Goal: Task Accomplishment & Management: Use online tool/utility

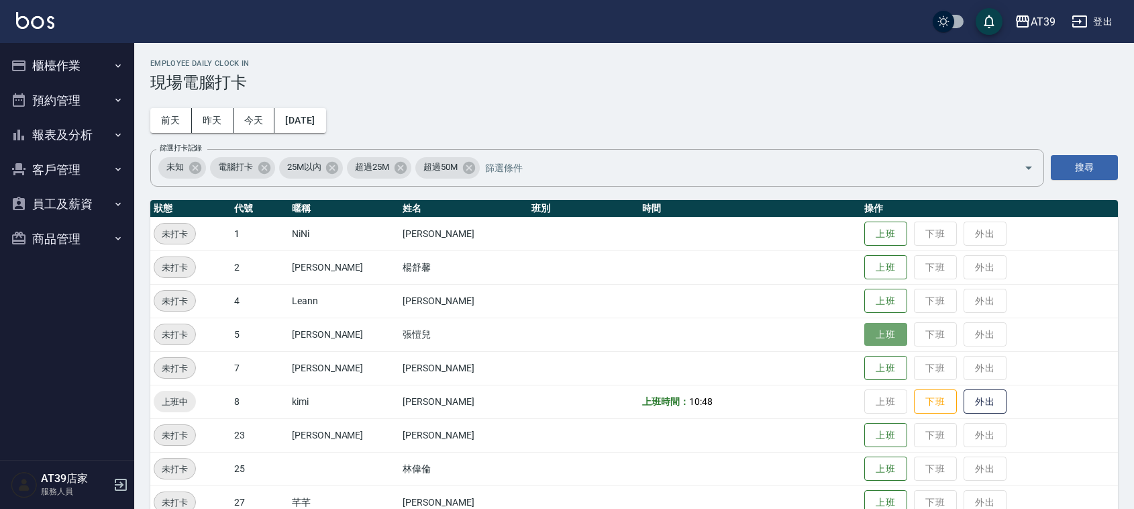
click at [871, 323] on button "上班" at bounding box center [885, 334] width 43 height 23
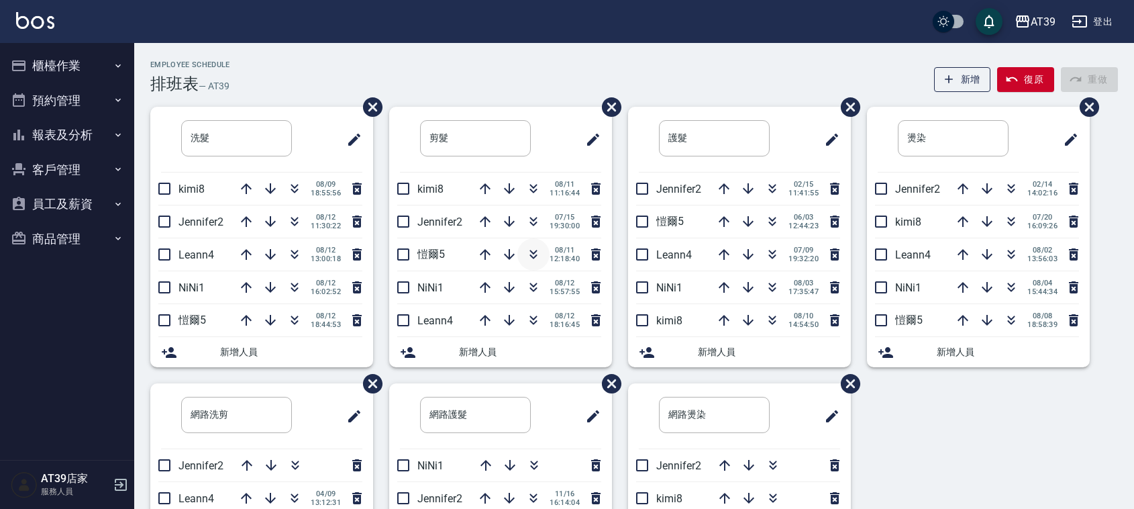
click at [538, 260] on icon "button" at bounding box center [534, 254] width 16 height 16
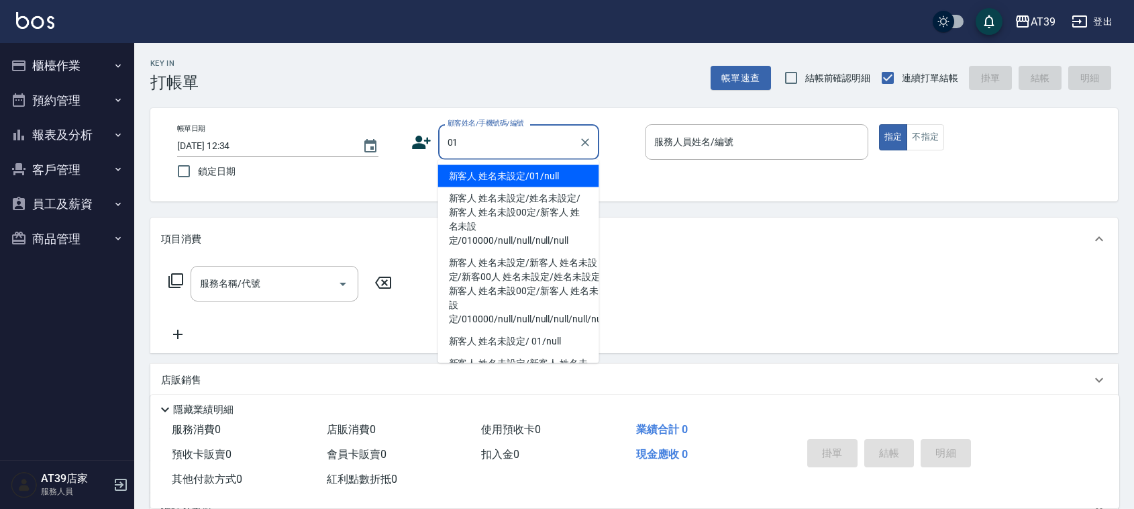
type input "新客人 姓名未設定/01/null"
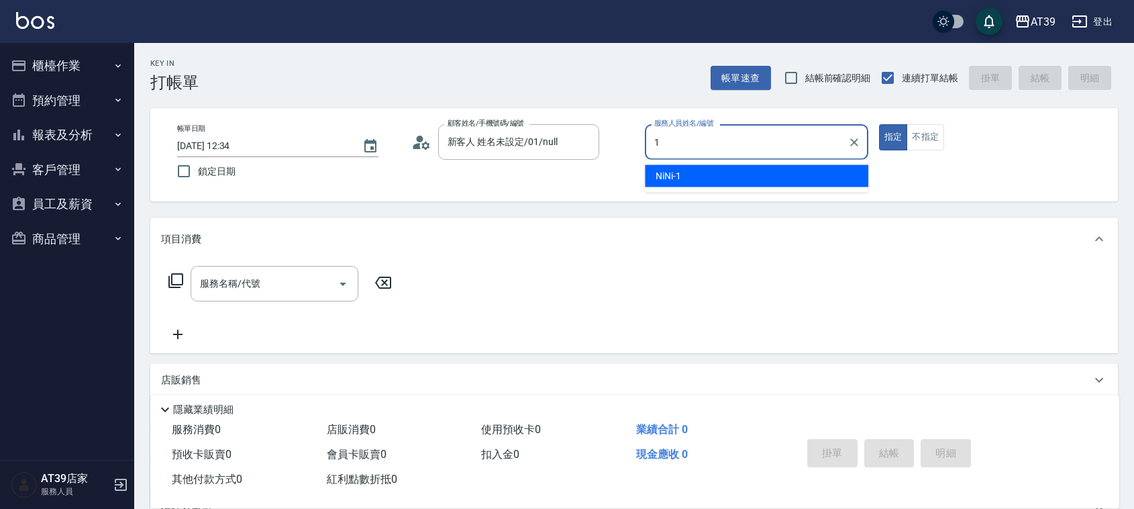
type input "NiNi-1"
type button "true"
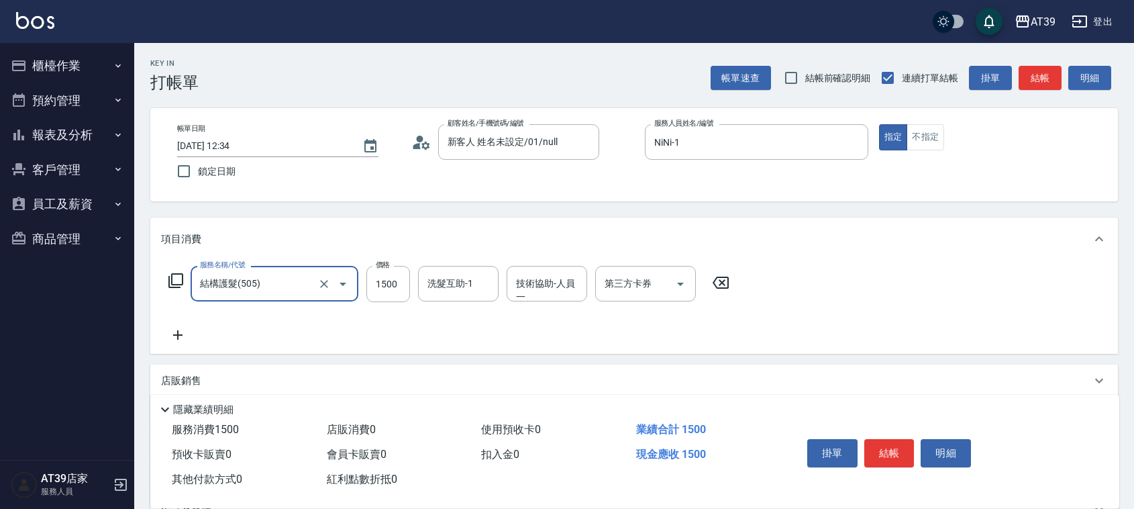
type input "結構護髮(505)"
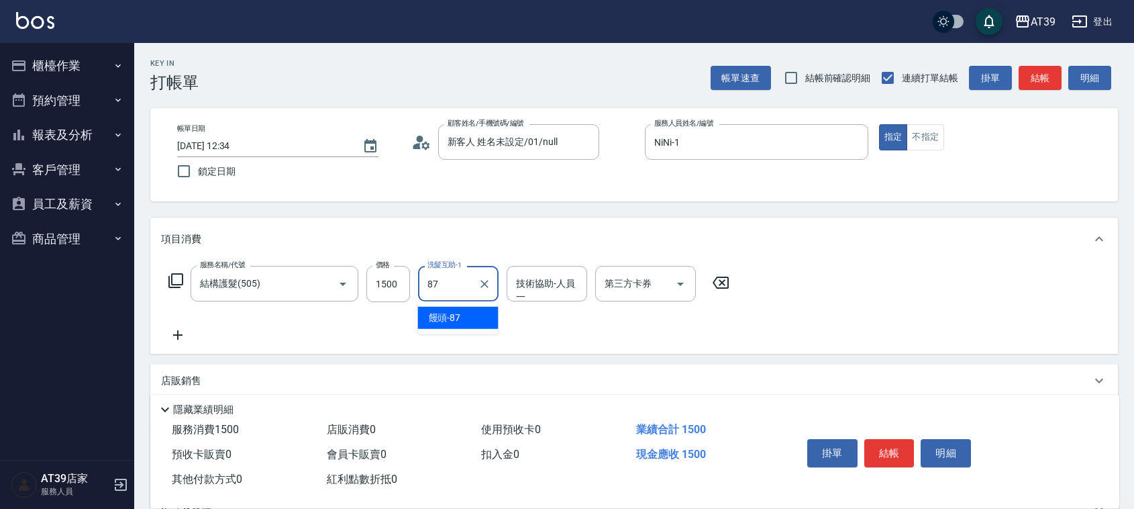
type input "饅頭-87"
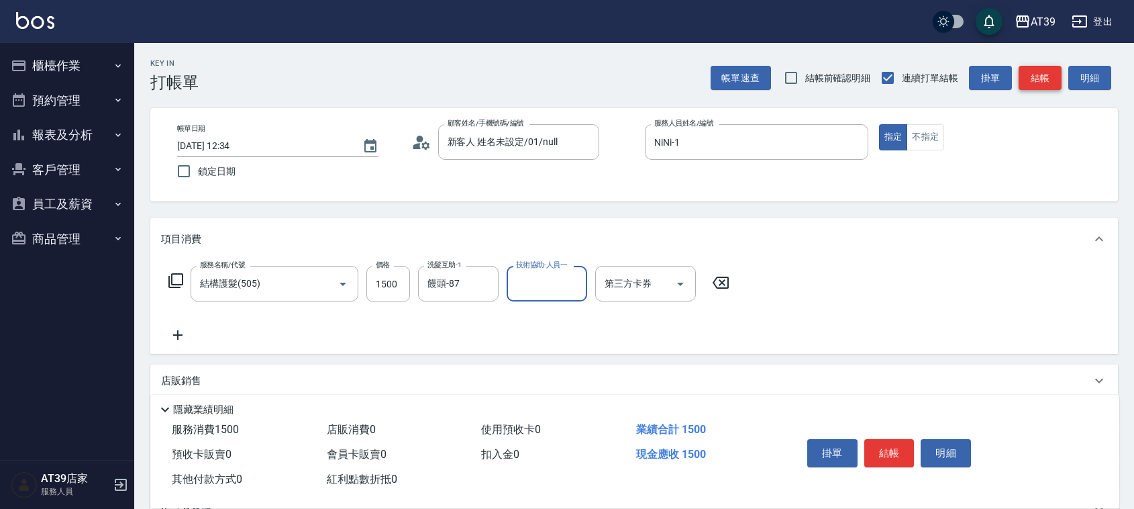
click at [1040, 88] on button "結帳" at bounding box center [1040, 78] width 43 height 25
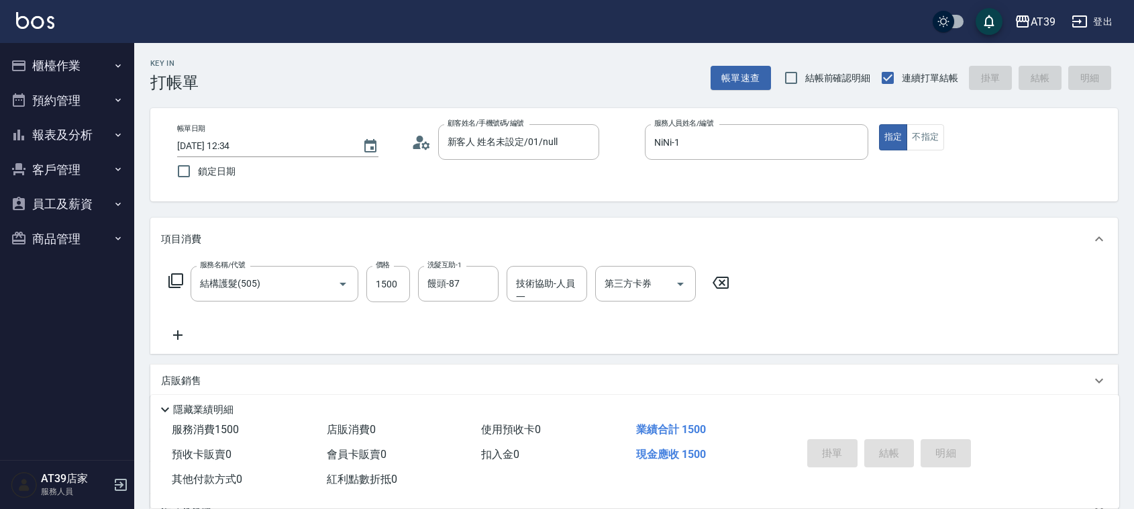
click at [1040, 88] on div "帳單速查 結帳前確認明細 連續打單結帳 掛單 結帳 明細" at bounding box center [914, 78] width 407 height 28
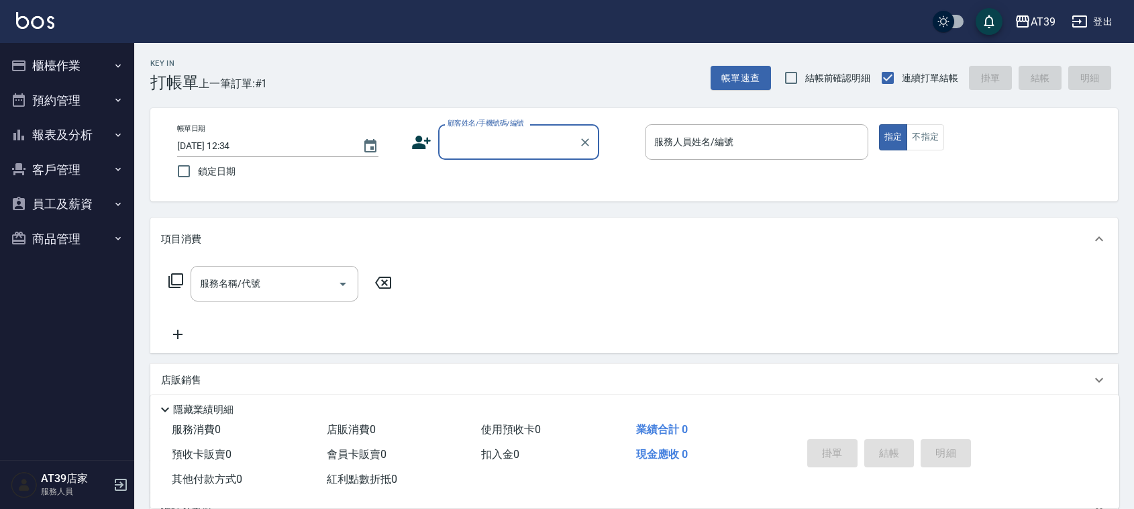
click at [114, 136] on icon "button" at bounding box center [118, 135] width 11 height 11
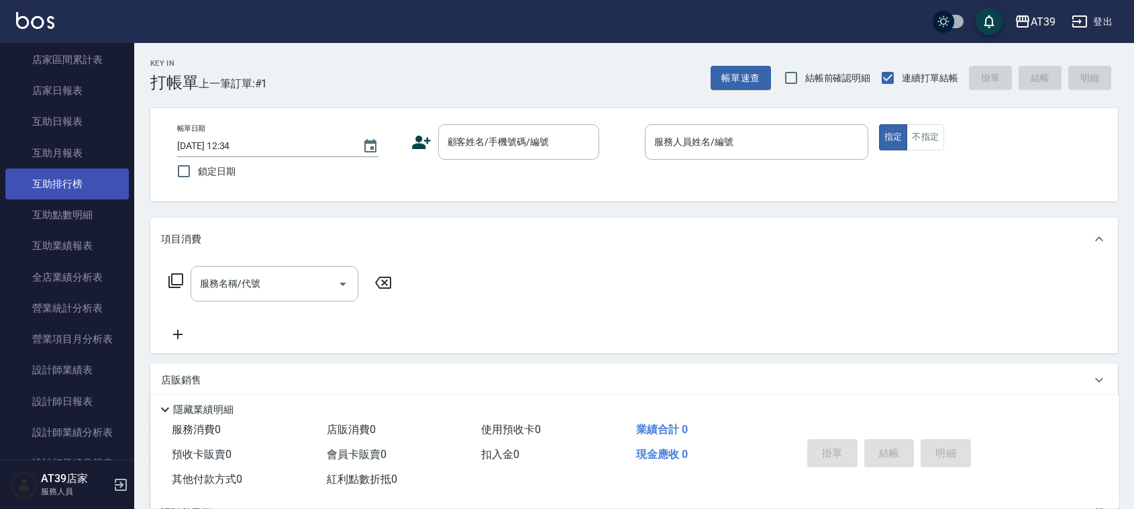
scroll to position [168, 0]
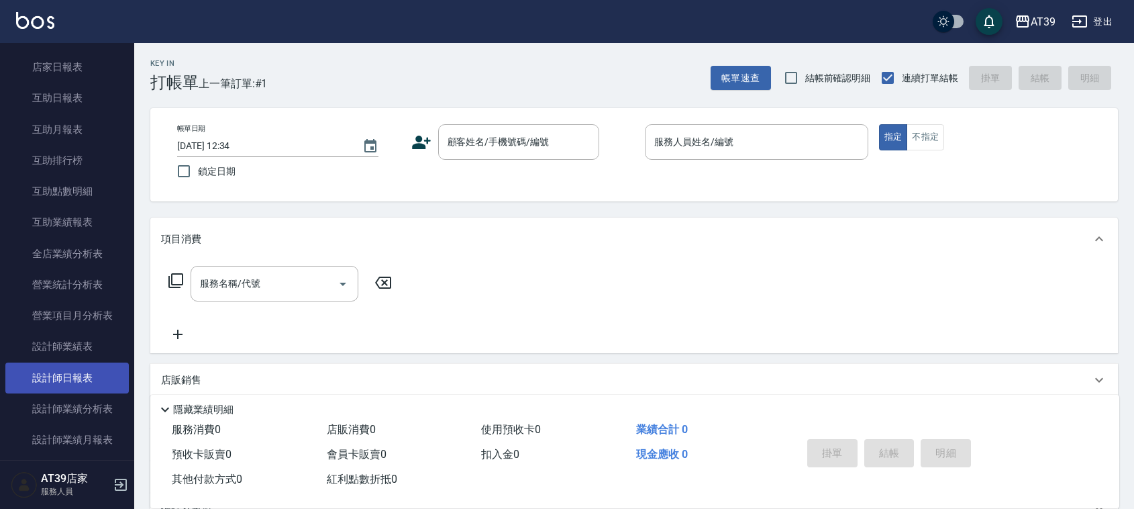
click at [95, 370] on link "設計師日報表" at bounding box center [66, 377] width 123 height 31
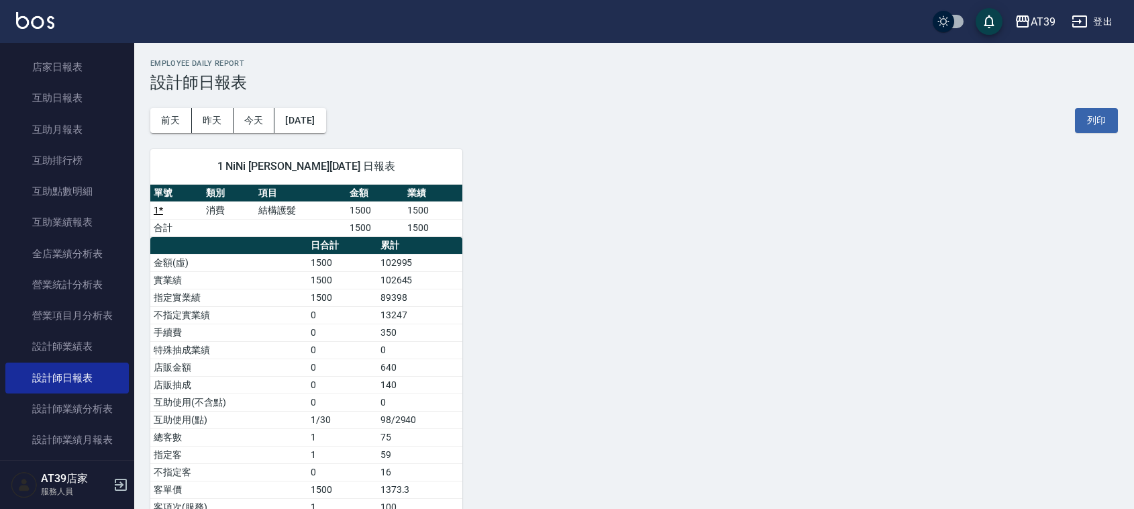
click at [36, 25] on img at bounding box center [35, 20] width 38 height 17
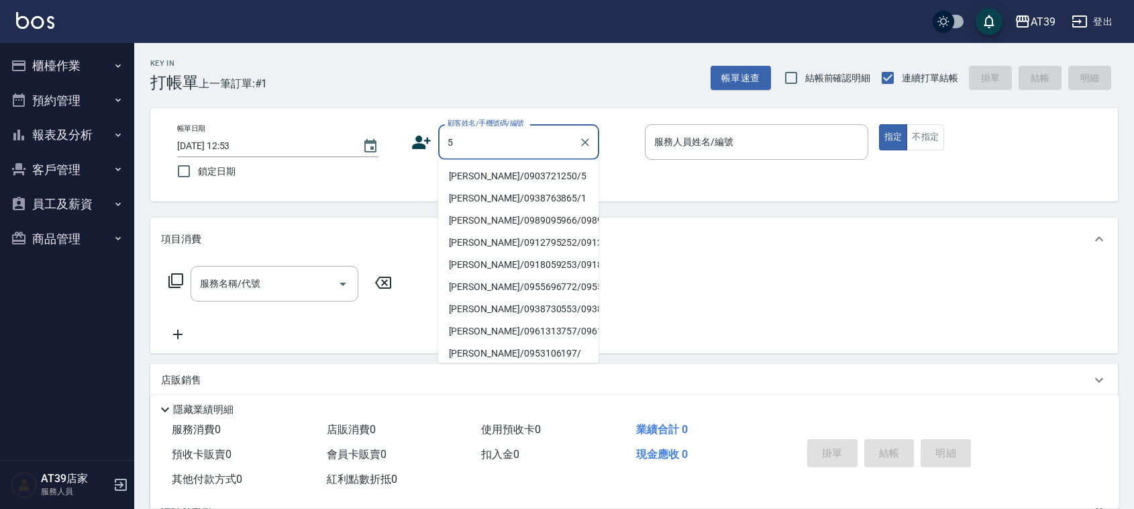
type input "Alan/0903721250/5"
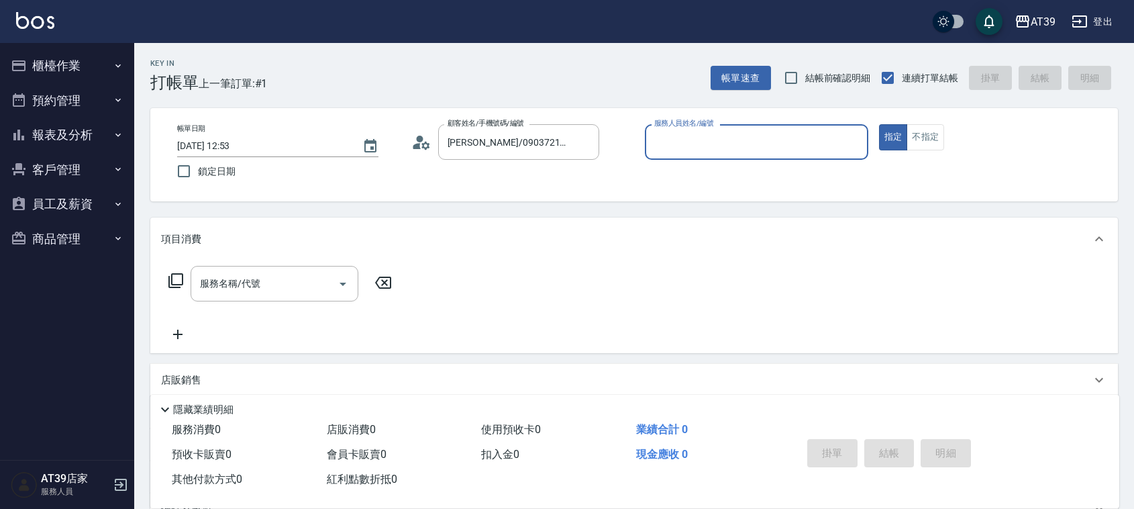
type input "愷爾-5"
click at [879, 124] on button "指定" at bounding box center [893, 137] width 29 height 26
type button "true"
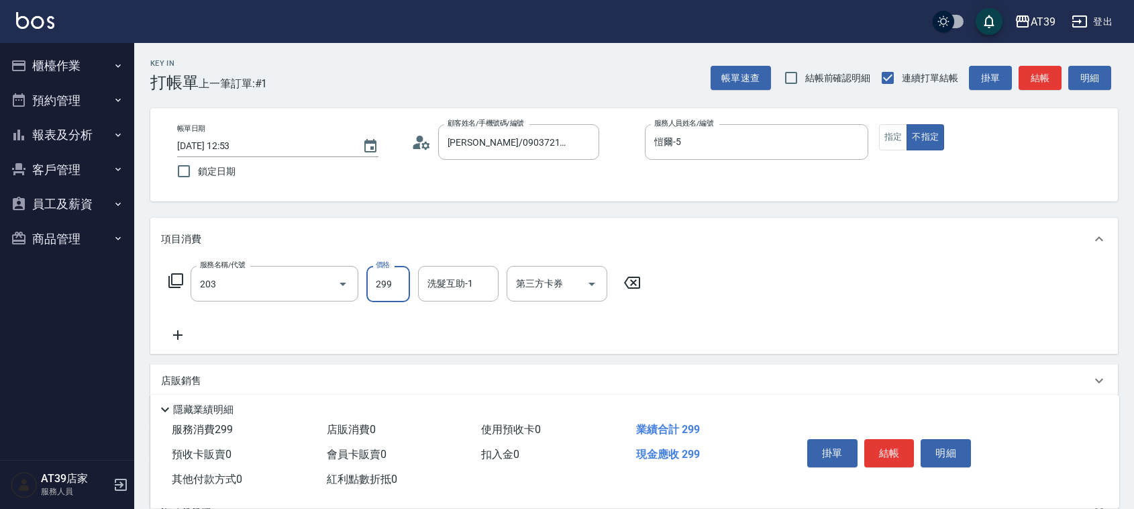
type input "B級洗+剪(203)"
type input "400"
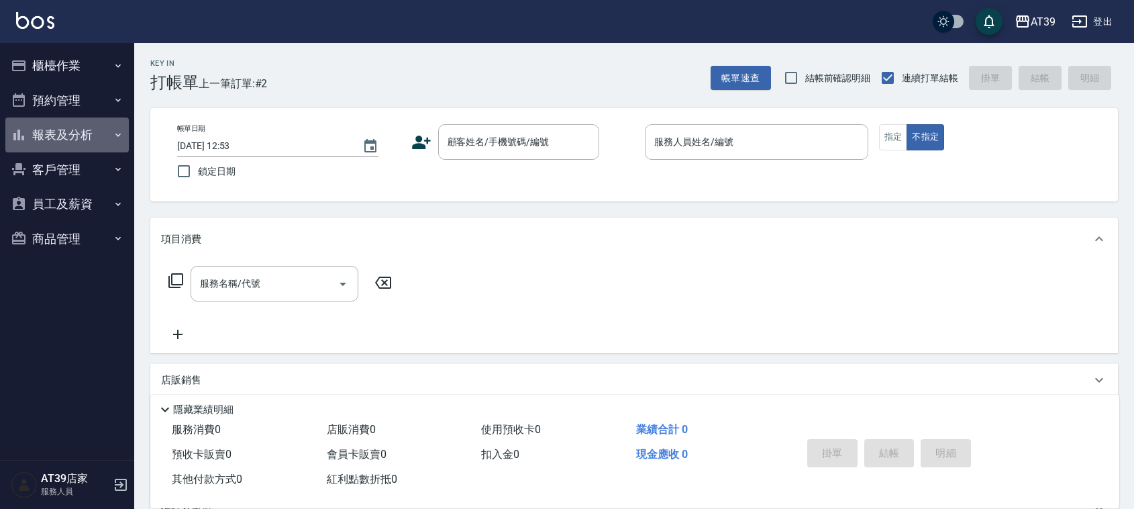
click at [85, 128] on button "報表及分析" at bounding box center [66, 134] width 123 height 35
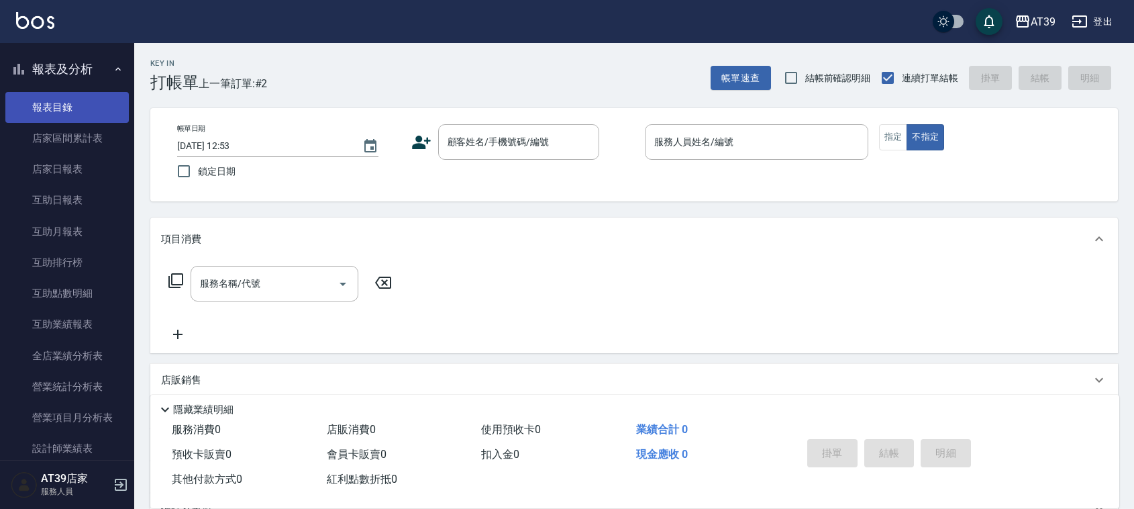
scroll to position [168, 0]
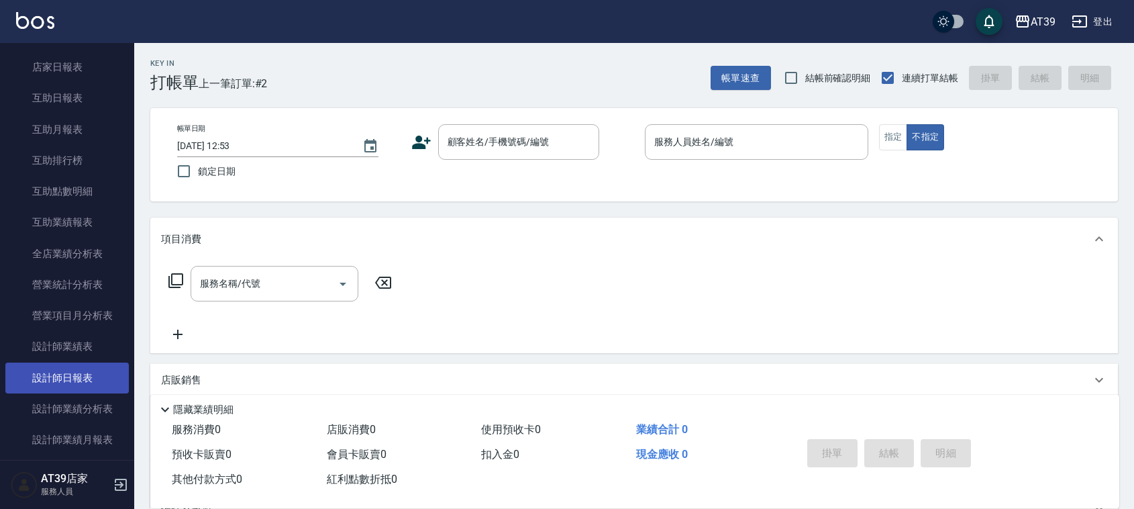
click at [83, 363] on link "設計師日報表" at bounding box center [66, 377] width 123 height 31
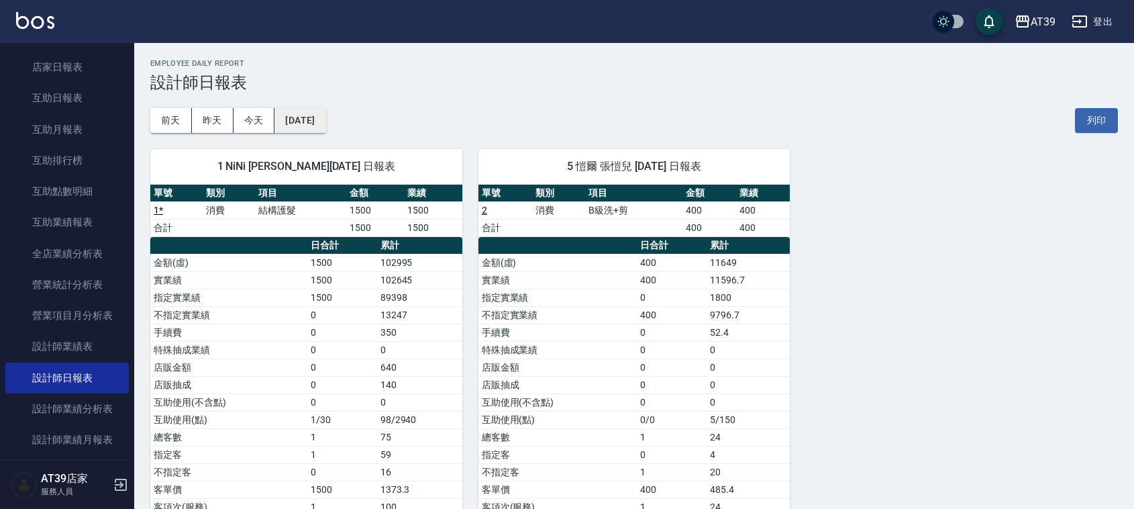
click at [326, 126] on button "[DATE]" at bounding box center [299, 120] width 51 height 25
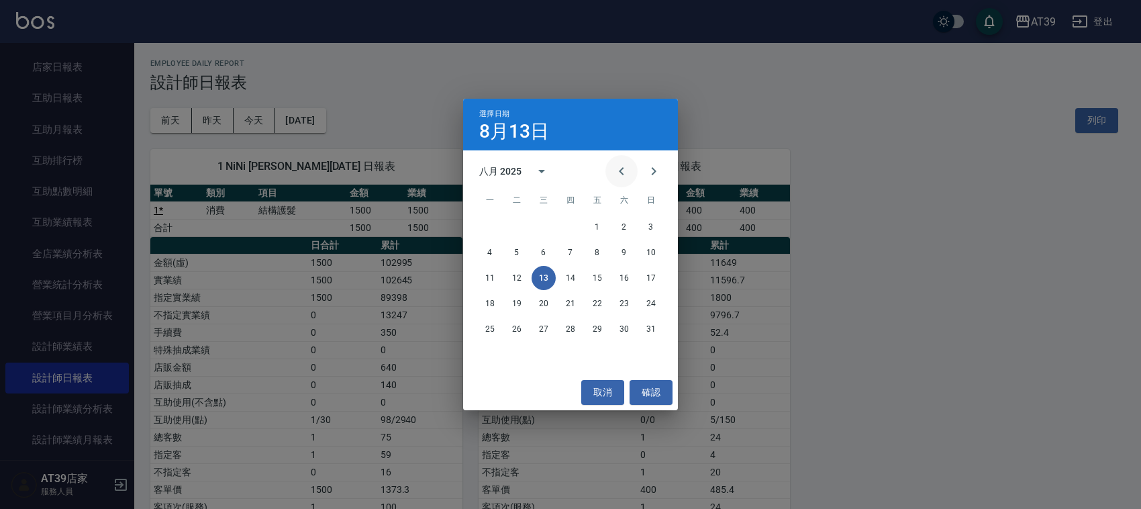
click at [615, 170] on icon "Previous month" at bounding box center [621, 171] width 16 height 16
click at [646, 252] on button "13" at bounding box center [651, 252] width 24 height 24
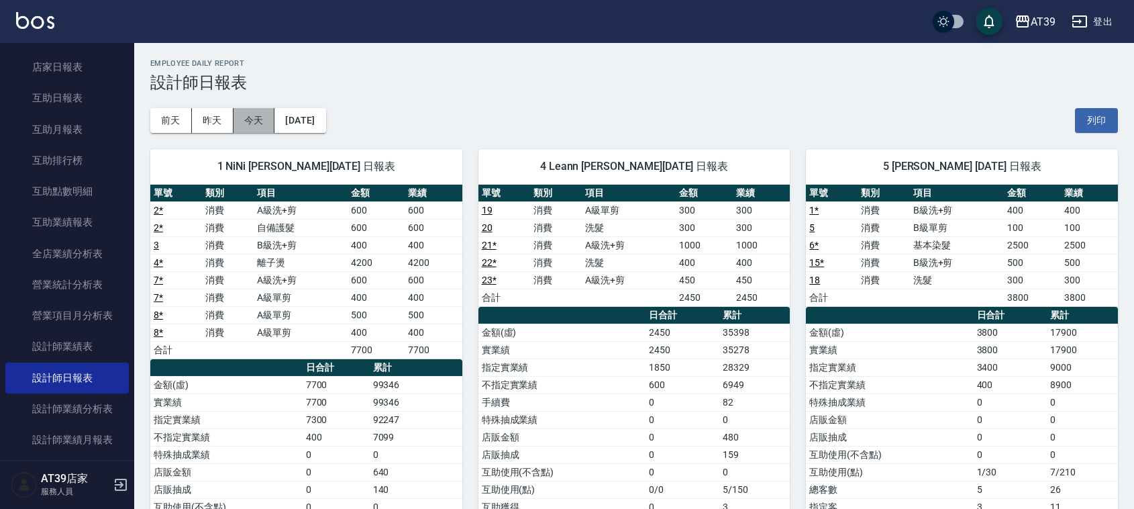
click at [268, 123] on button "今天" at bounding box center [255, 120] width 42 height 25
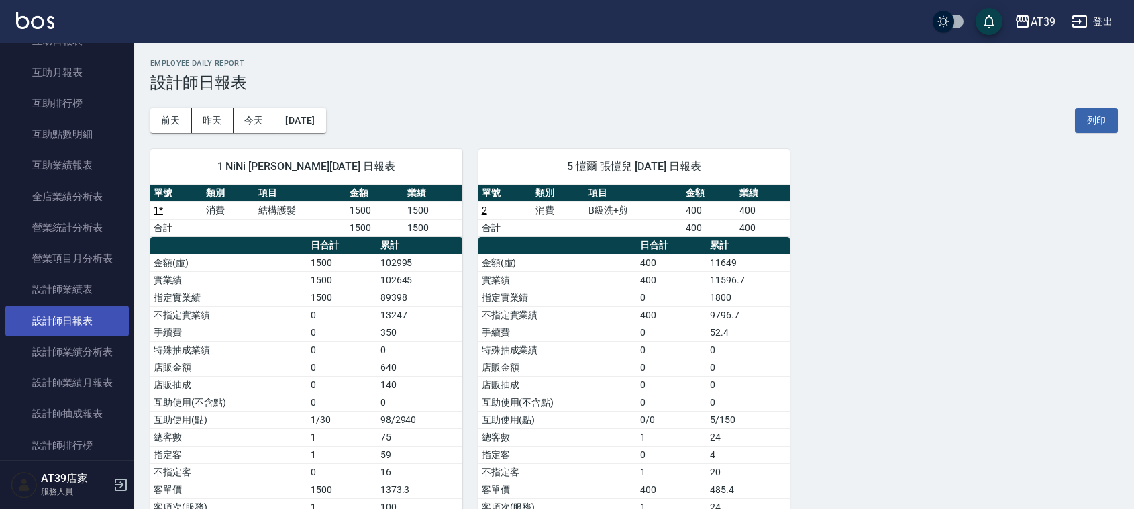
scroll to position [252, 0]
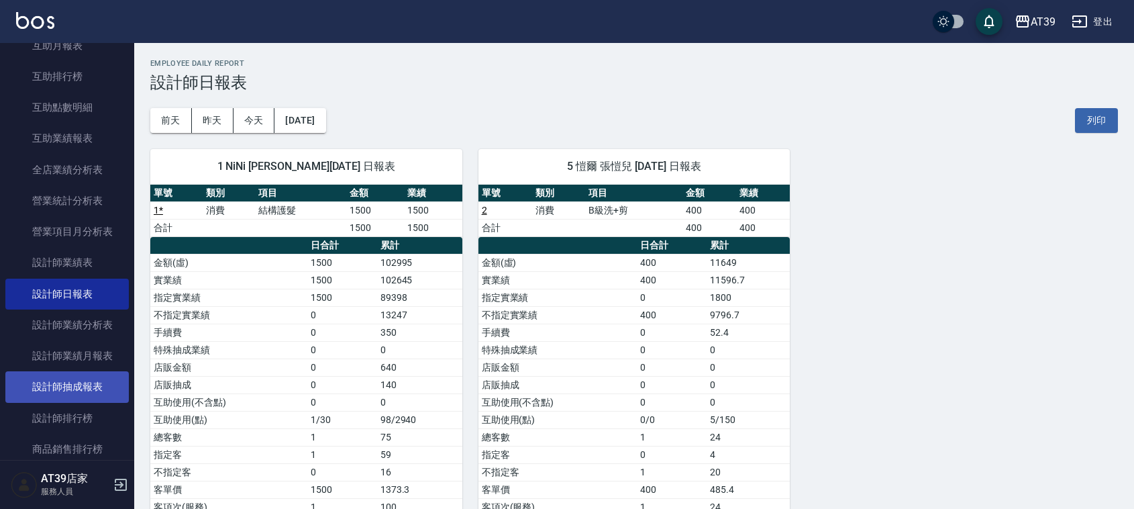
click at [91, 388] on link "設計師抽成報表" at bounding box center [66, 386] width 123 height 31
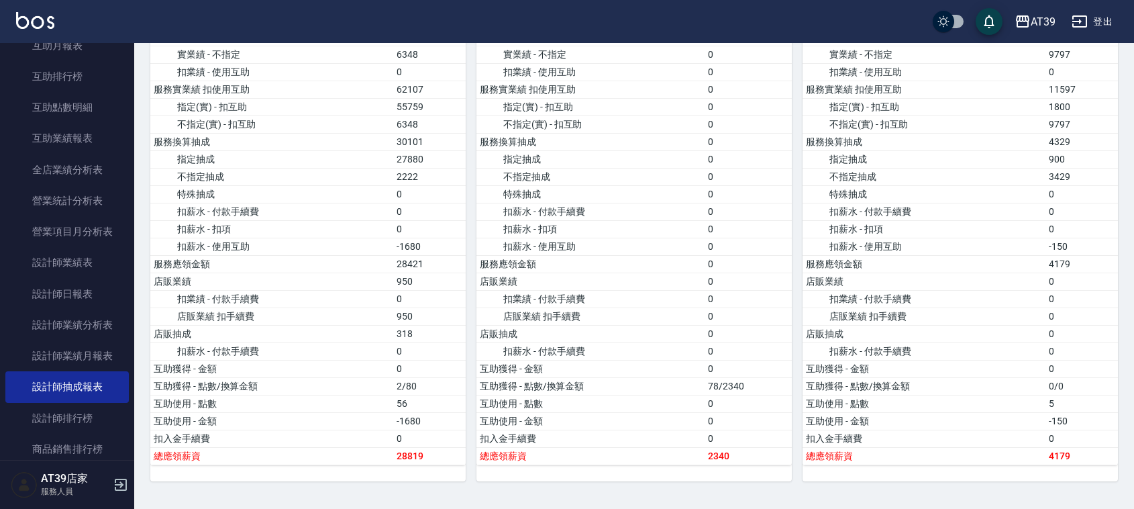
scroll to position [839, 0]
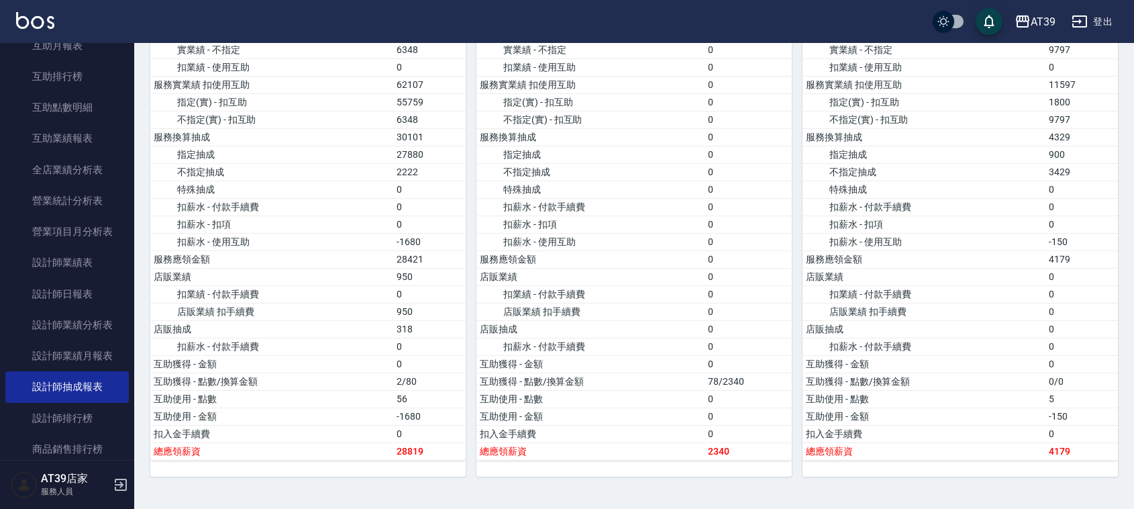
click at [37, 13] on img at bounding box center [35, 20] width 38 height 17
